Goal: Submit feedback/report problem: Submit feedback/report problem

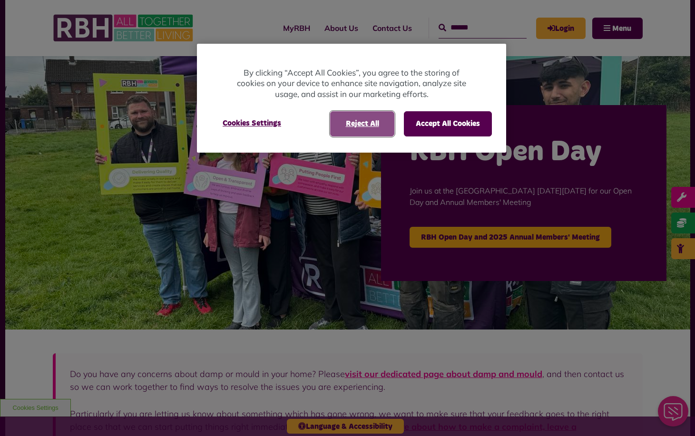
click at [340, 134] on button "Reject All" at bounding box center [362, 123] width 64 height 25
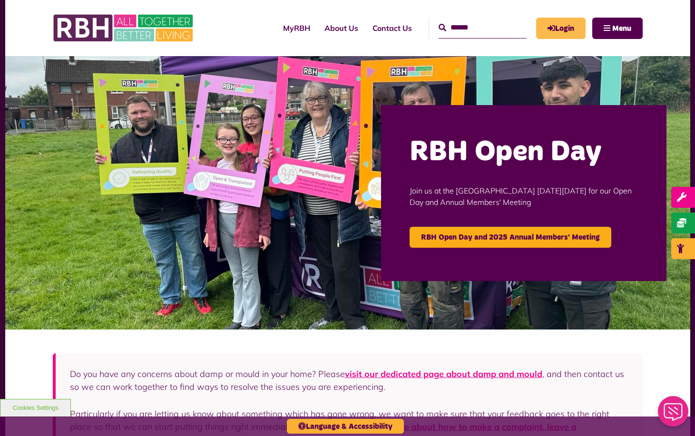
click at [564, 24] on link "Login" at bounding box center [560, 28] width 49 height 21
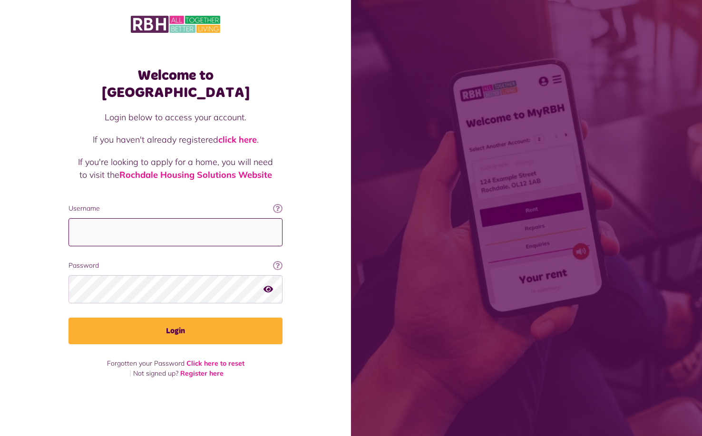
click at [103, 226] on input "Username" at bounding box center [175, 232] width 214 height 28
type input "**********"
click at [265, 285] on icon "button" at bounding box center [268, 289] width 10 height 9
click at [267, 285] on icon "button" at bounding box center [268, 289] width 11 height 9
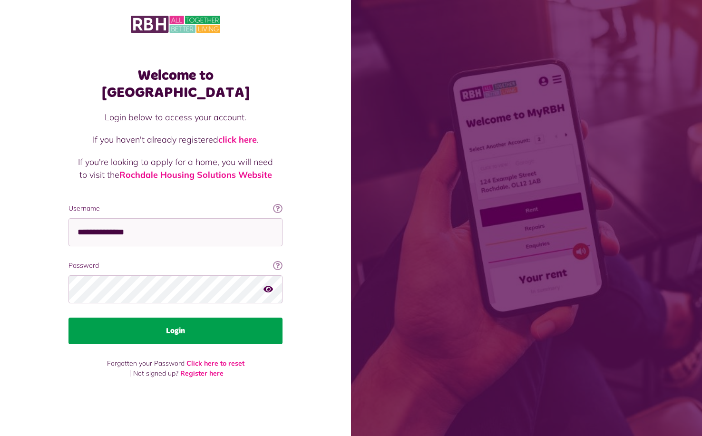
click at [169, 325] on button "Login" at bounding box center [175, 331] width 214 height 27
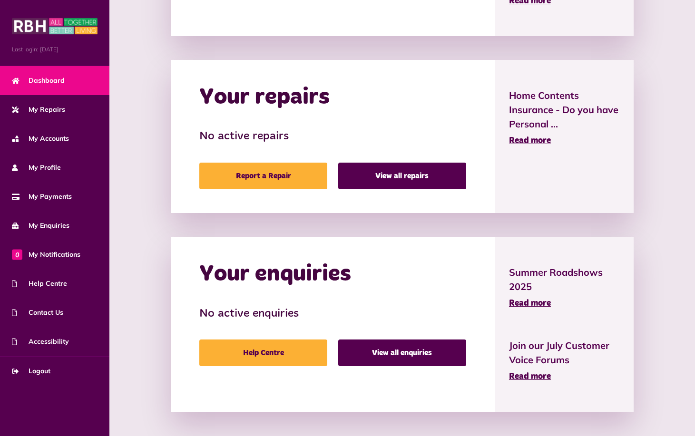
scroll to position [379, 0]
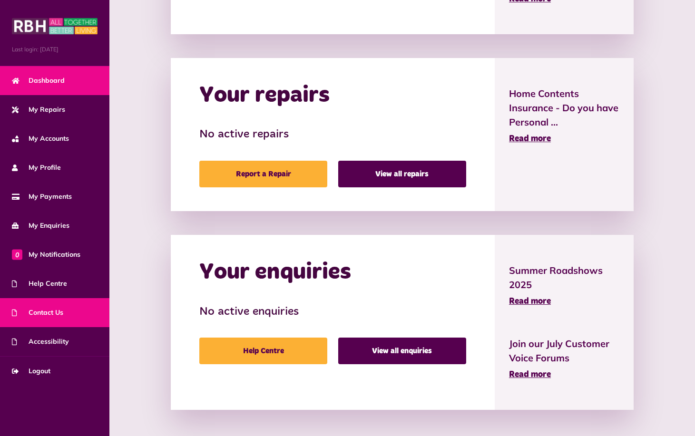
click at [49, 311] on span "Contact Us" at bounding box center [37, 313] width 51 height 10
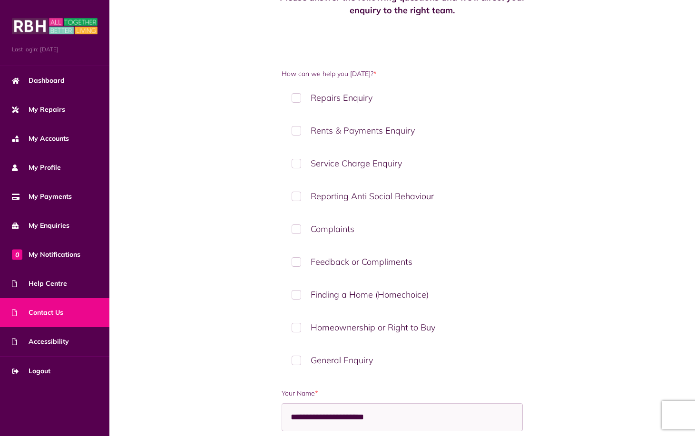
scroll to position [95, 0]
click at [297, 228] on label "Complaints" at bounding box center [402, 228] width 241 height 28
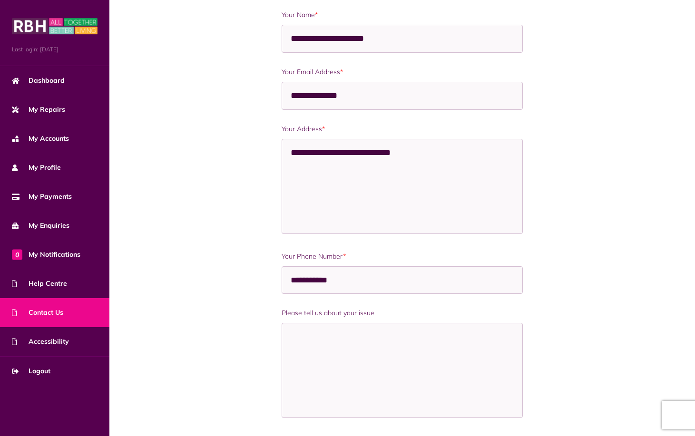
scroll to position [523, 0]
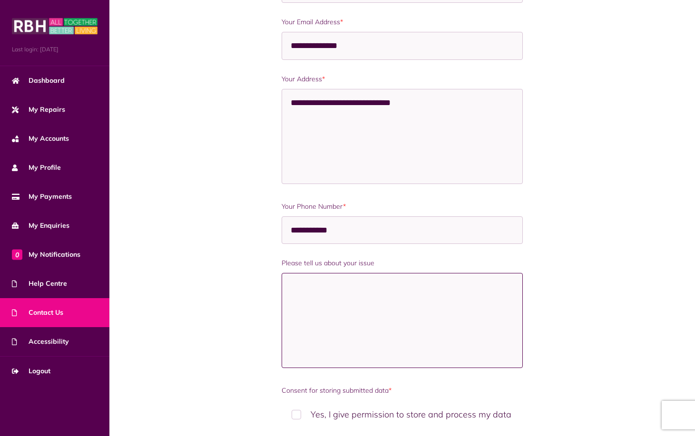
click at [293, 281] on textarea "Please tell us about your issue" at bounding box center [402, 320] width 241 height 95
type textarea "*"
paste textarea "**********"
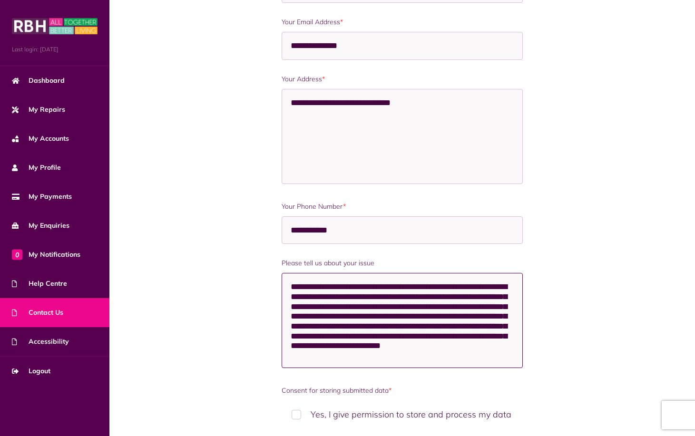
click at [437, 287] on textarea "**********" at bounding box center [402, 320] width 241 height 95
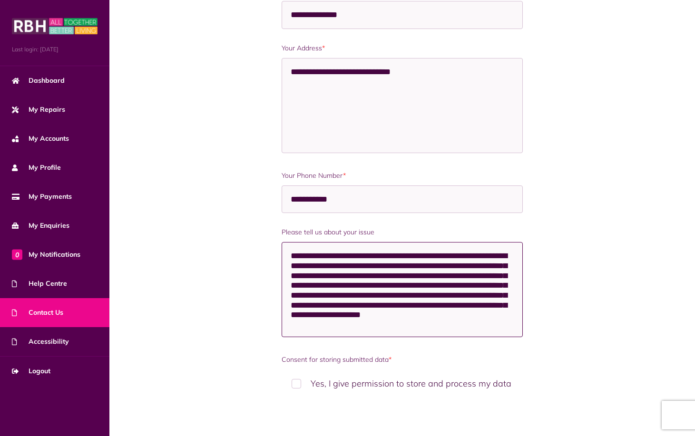
scroll to position [571, 0]
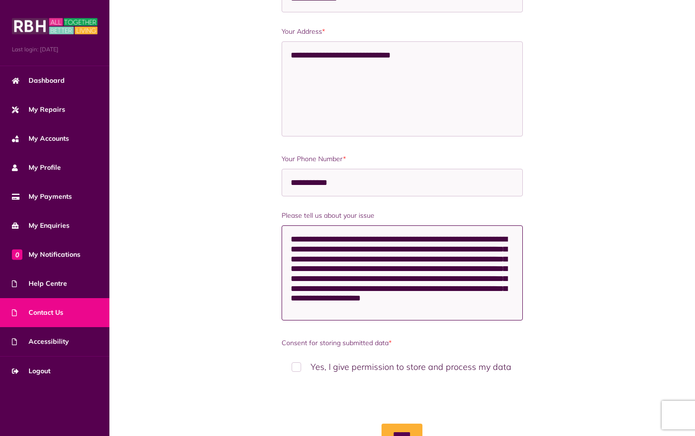
type textarea "**********"
click at [296, 367] on label "Yes, I give permission to store and process my data" at bounding box center [402, 367] width 241 height 28
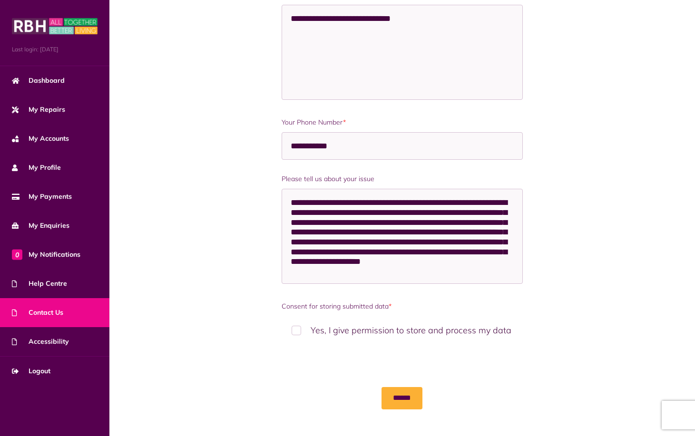
scroll to position [665, 0]
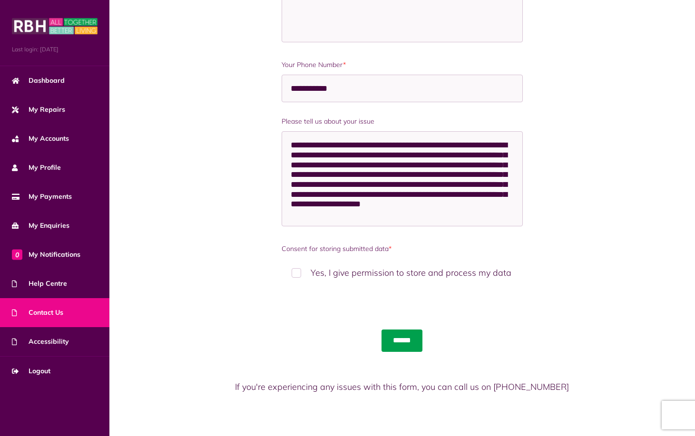
click at [400, 340] on input "******" at bounding box center [401, 341] width 41 height 22
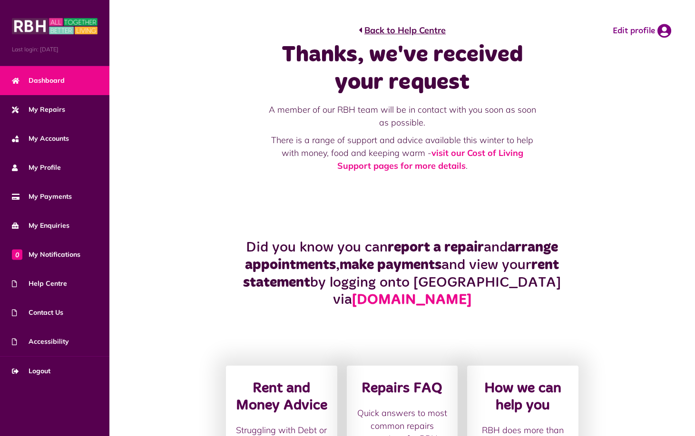
drag, startPoint x: 39, startPoint y: 78, endPoint x: 46, endPoint y: 76, distance: 6.9
click at [39, 78] on span "Dashboard" at bounding box center [38, 81] width 53 height 10
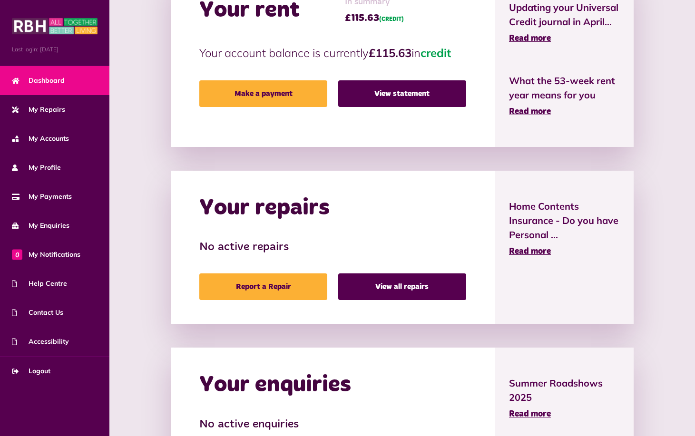
scroll to position [285, 0]
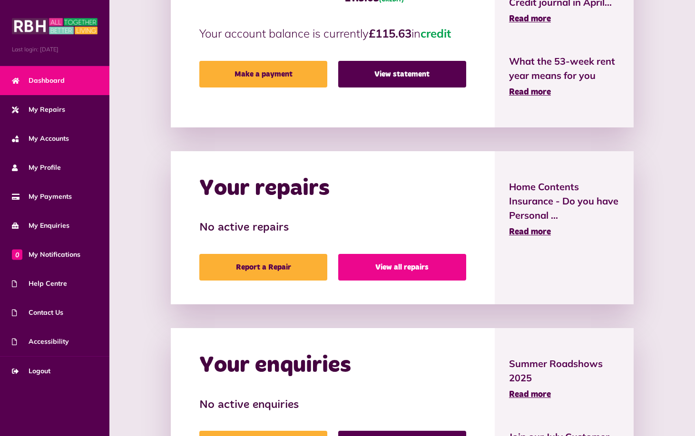
click at [387, 267] on link "View all repairs" at bounding box center [402, 267] width 128 height 27
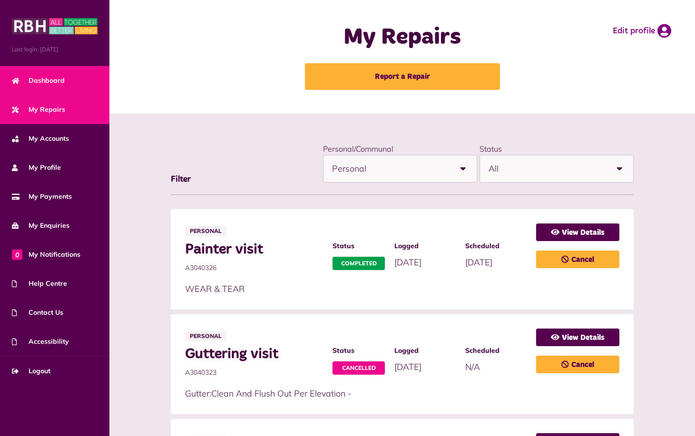
click at [42, 81] on span "Dashboard" at bounding box center [38, 81] width 53 height 10
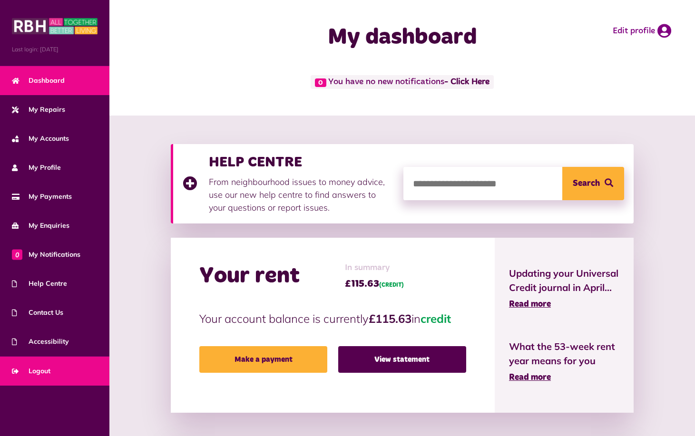
click at [47, 373] on span "Logout" at bounding box center [31, 371] width 39 height 10
